Goal: Transaction & Acquisition: Purchase product/service

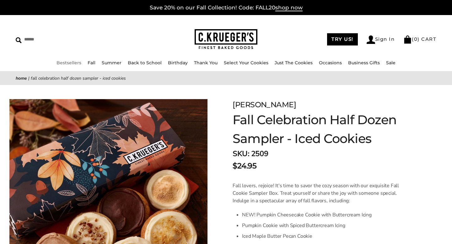
click at [73, 59] on li "Bestsellers" at bounding box center [68, 62] width 25 height 7
click at [73, 66] on li "Bestsellers" at bounding box center [68, 62] width 25 height 7
click at [73, 63] on link "Bestsellers" at bounding box center [68, 63] width 25 height 6
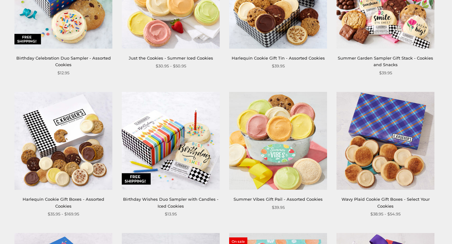
scroll to position [643, 0]
